Goal: Information Seeking & Learning: Learn about a topic

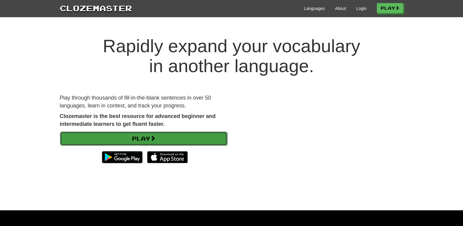
click at [151, 136] on link "Play" at bounding box center [143, 138] width 167 height 14
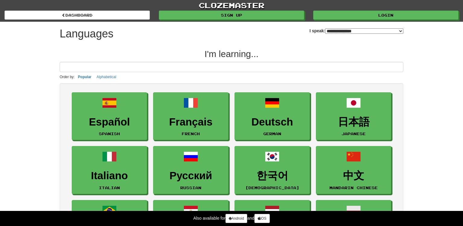
select select "*******"
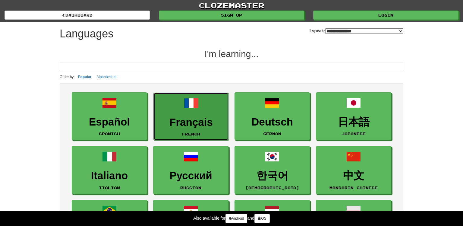
click at [165, 97] on link "Français French" at bounding box center [190, 116] width 75 height 48
